Goal: Information Seeking & Learning: Check status

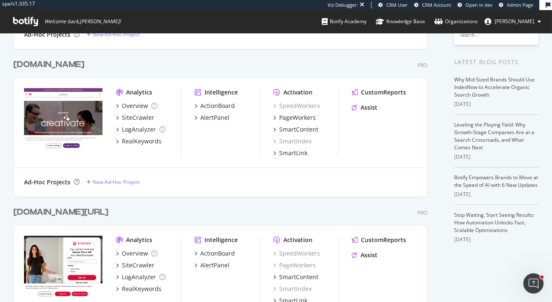
scroll to position [170, 0]
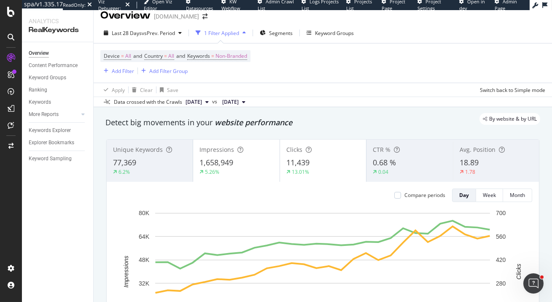
scroll to position [17, 0]
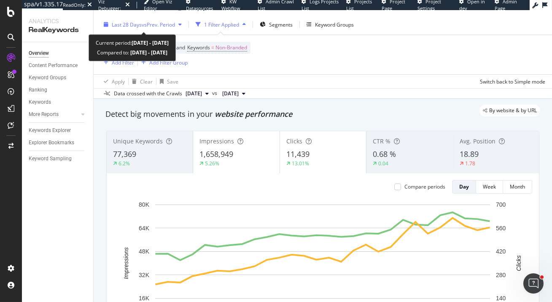
click at [138, 21] on span "Last 28 Days" at bounding box center [127, 24] width 30 height 7
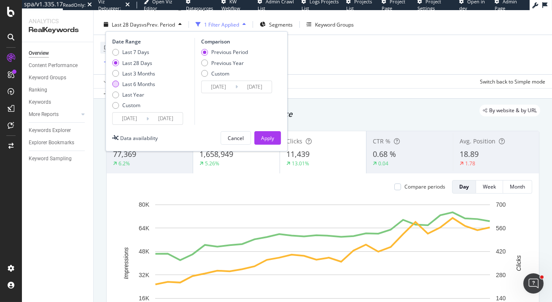
click at [138, 83] on div "Last 6 Months" at bounding box center [138, 84] width 33 height 7
type input "[DATE]"
click at [267, 130] on div "Date Range Last 7 Days Last 28 Days Last 3 Months Last 6 Months Last Year Custo…" at bounding box center [196, 91] width 182 height 120
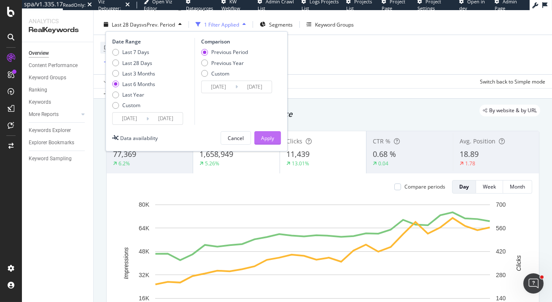
click at [268, 135] on div "Apply" at bounding box center [267, 138] width 13 height 7
